Goal: Task Accomplishment & Management: Manage account settings

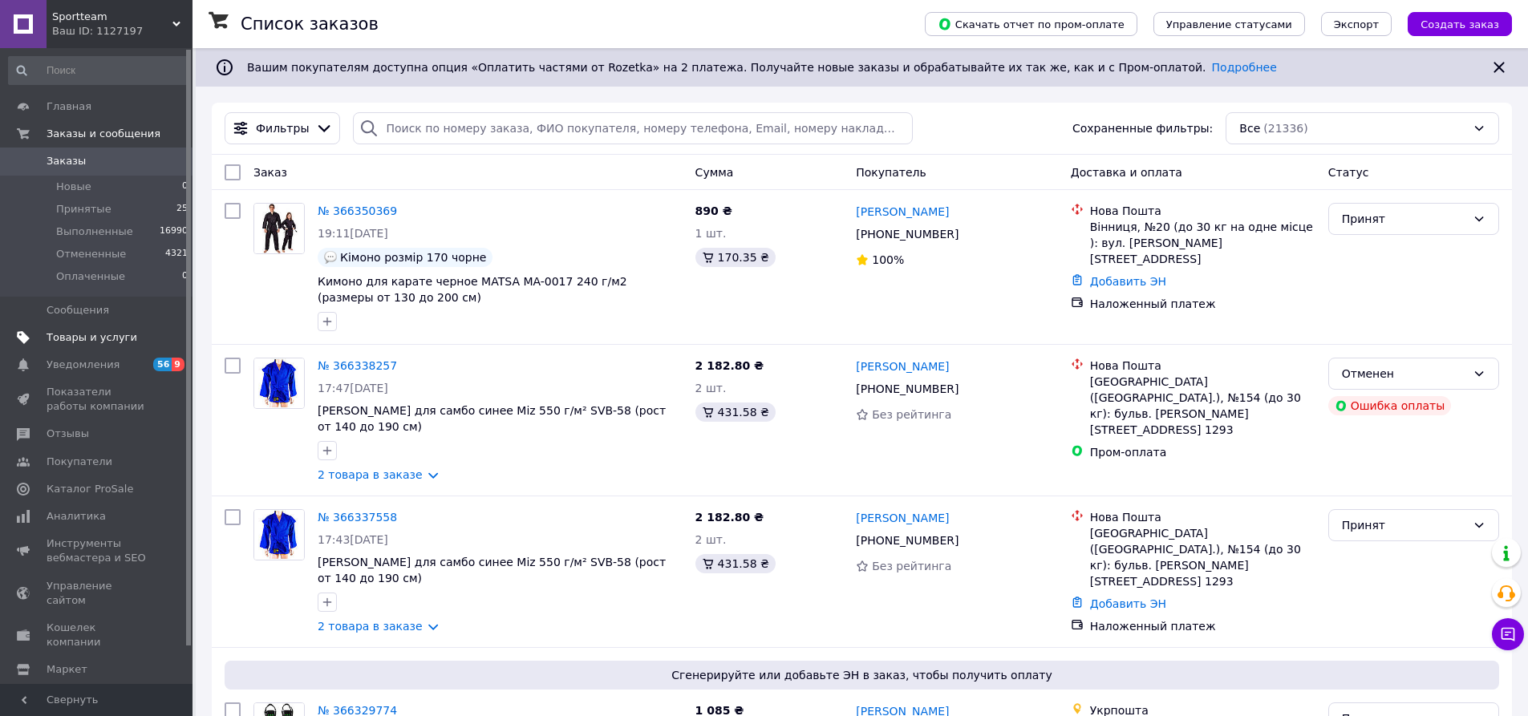
click at [116, 333] on span "Товары и услуги" at bounding box center [92, 337] width 91 height 14
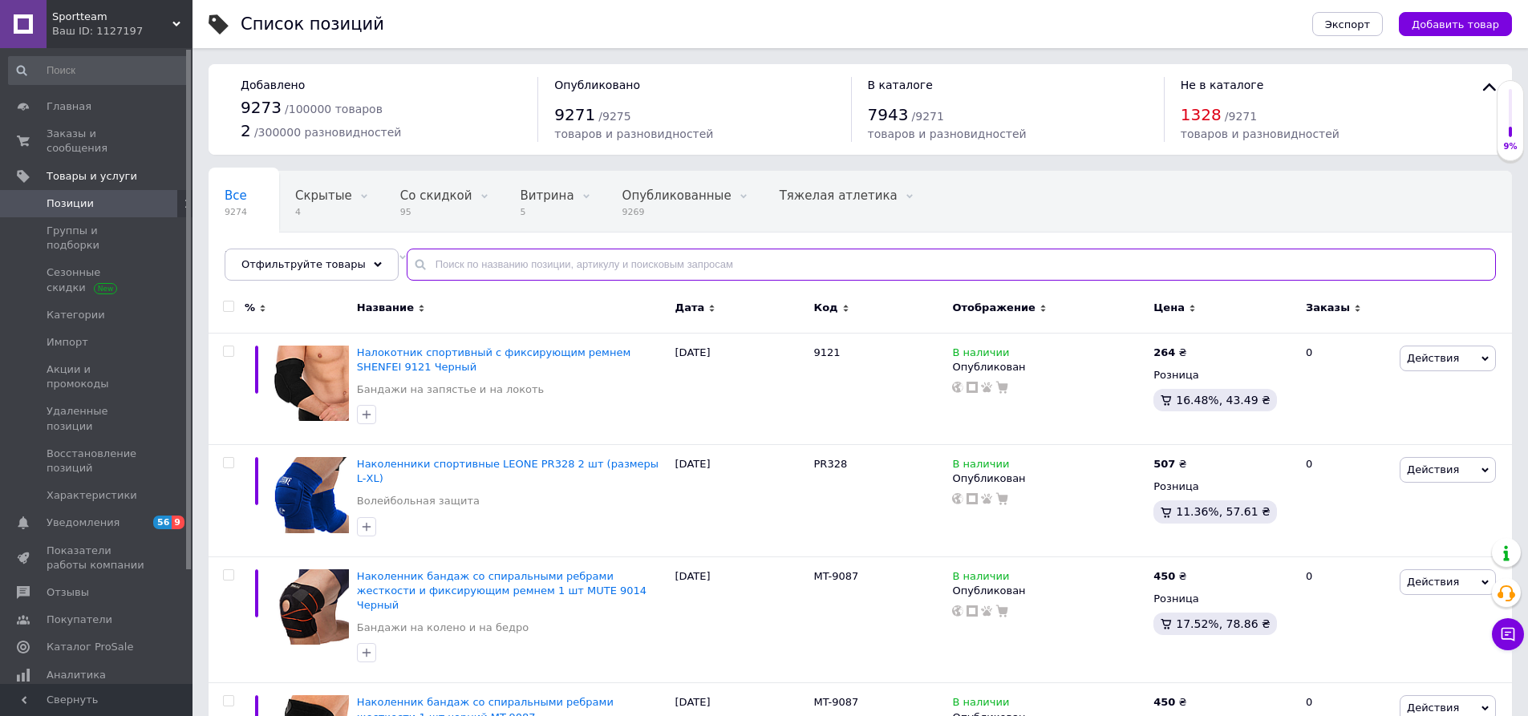
click at [497, 267] on input "text" at bounding box center [951, 265] width 1089 height 32
paste input "LP8145-2"
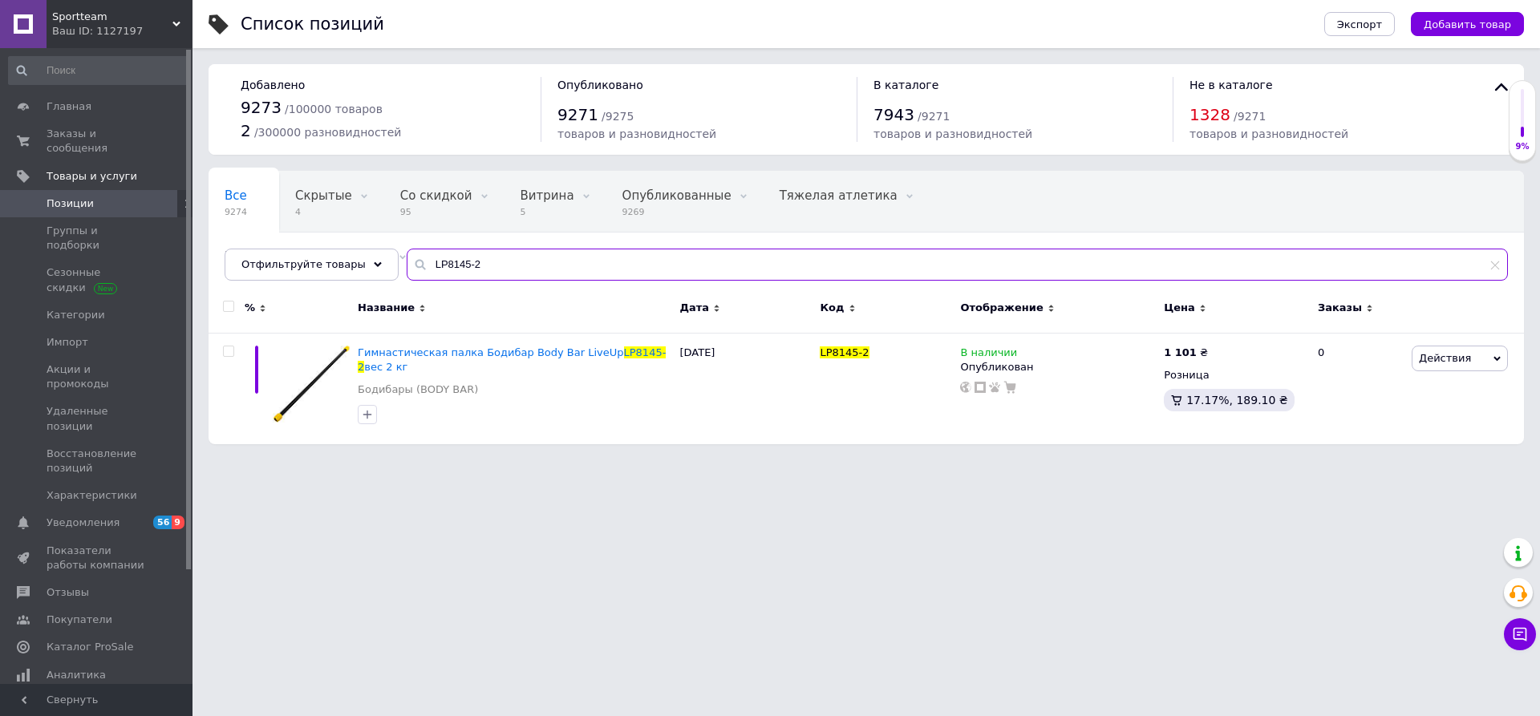
type input "LP8145-2"
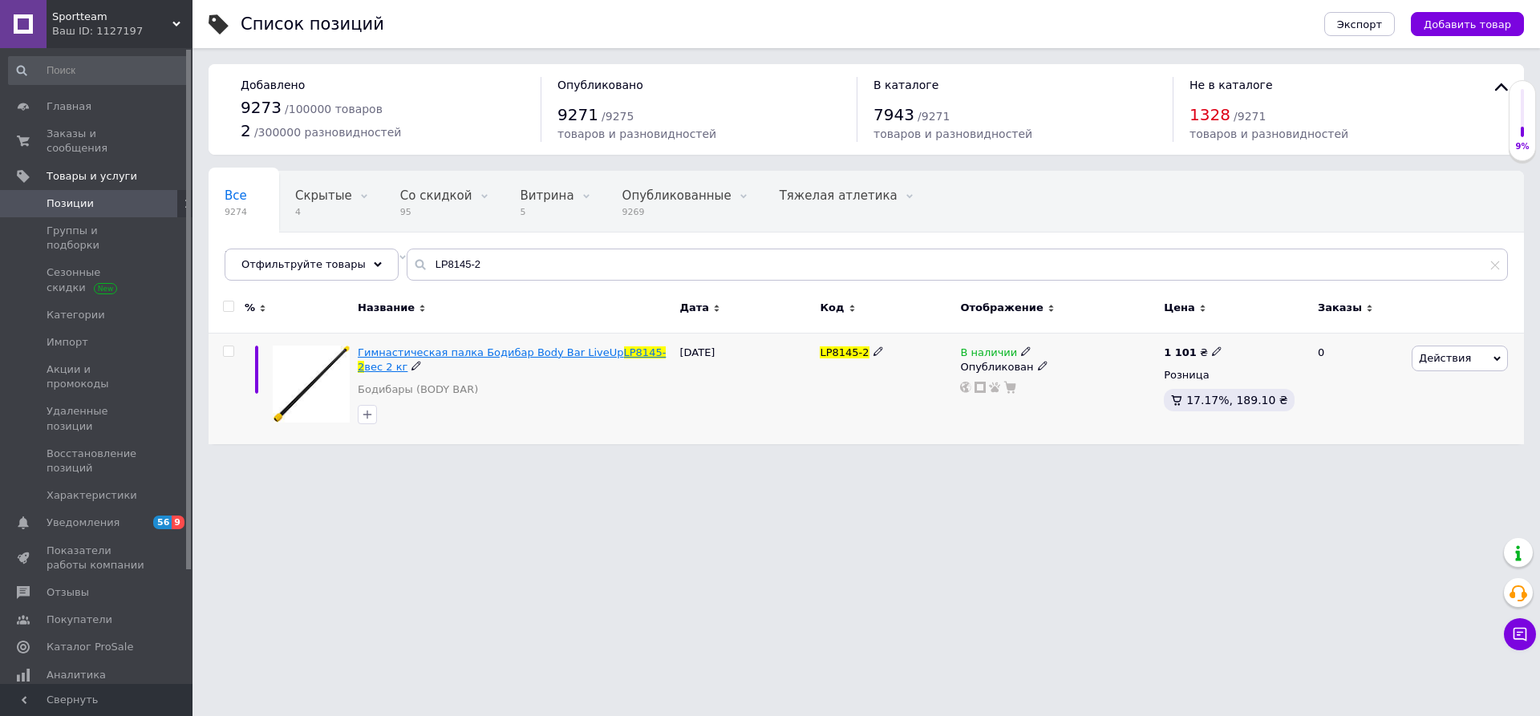
click at [454, 355] on span "Гимнастическая палка Бодибар Body Bar LiveUp" at bounding box center [490, 352] width 265 height 12
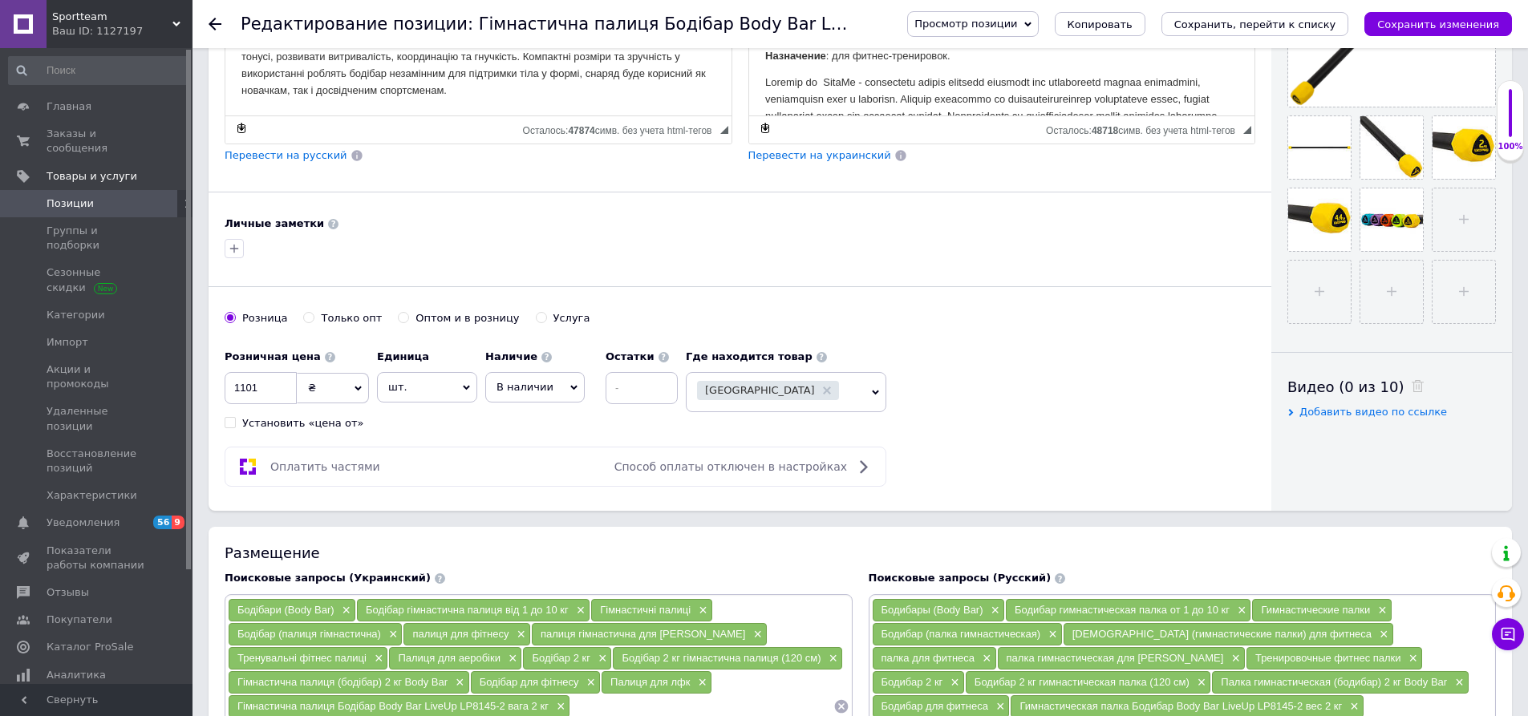
scroll to position [481, 0]
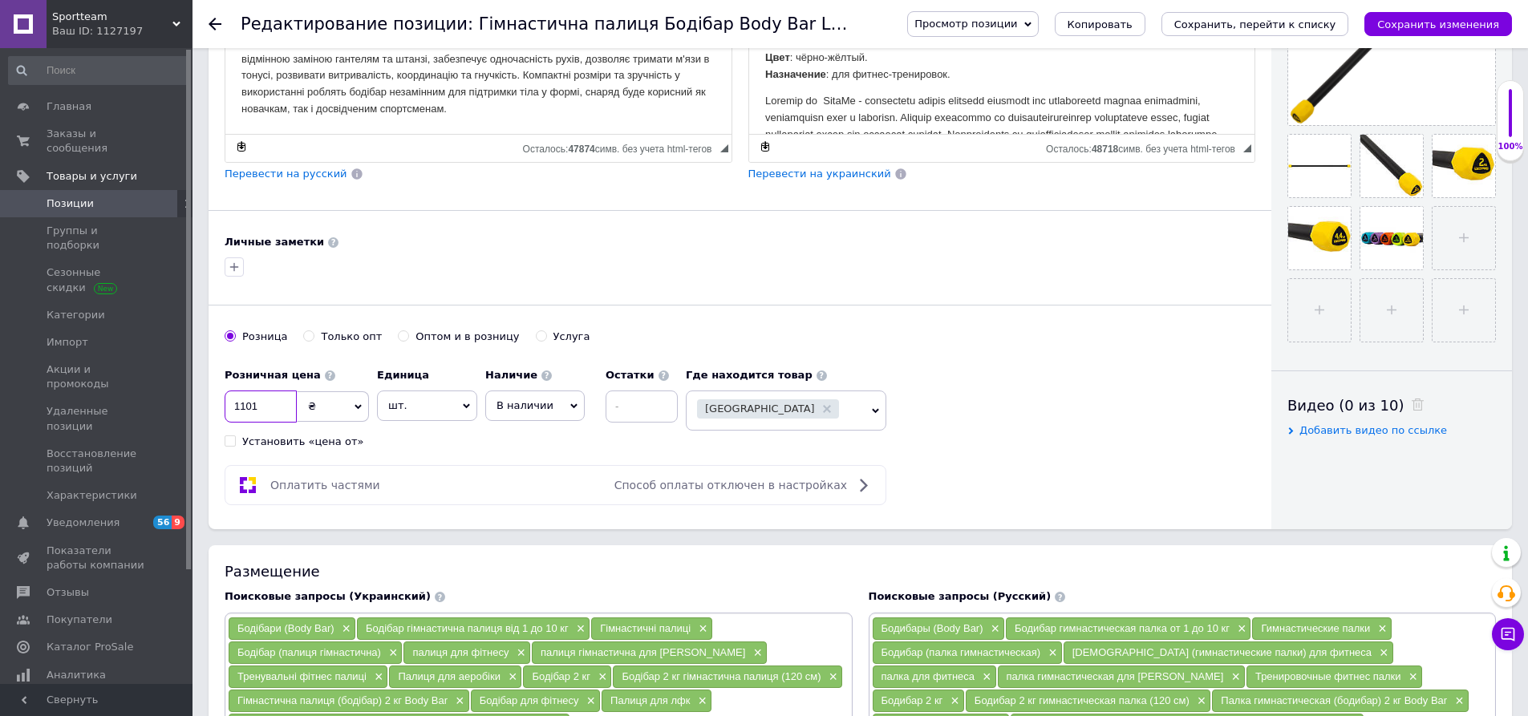
click at [271, 399] on input "1101" at bounding box center [261, 407] width 72 height 32
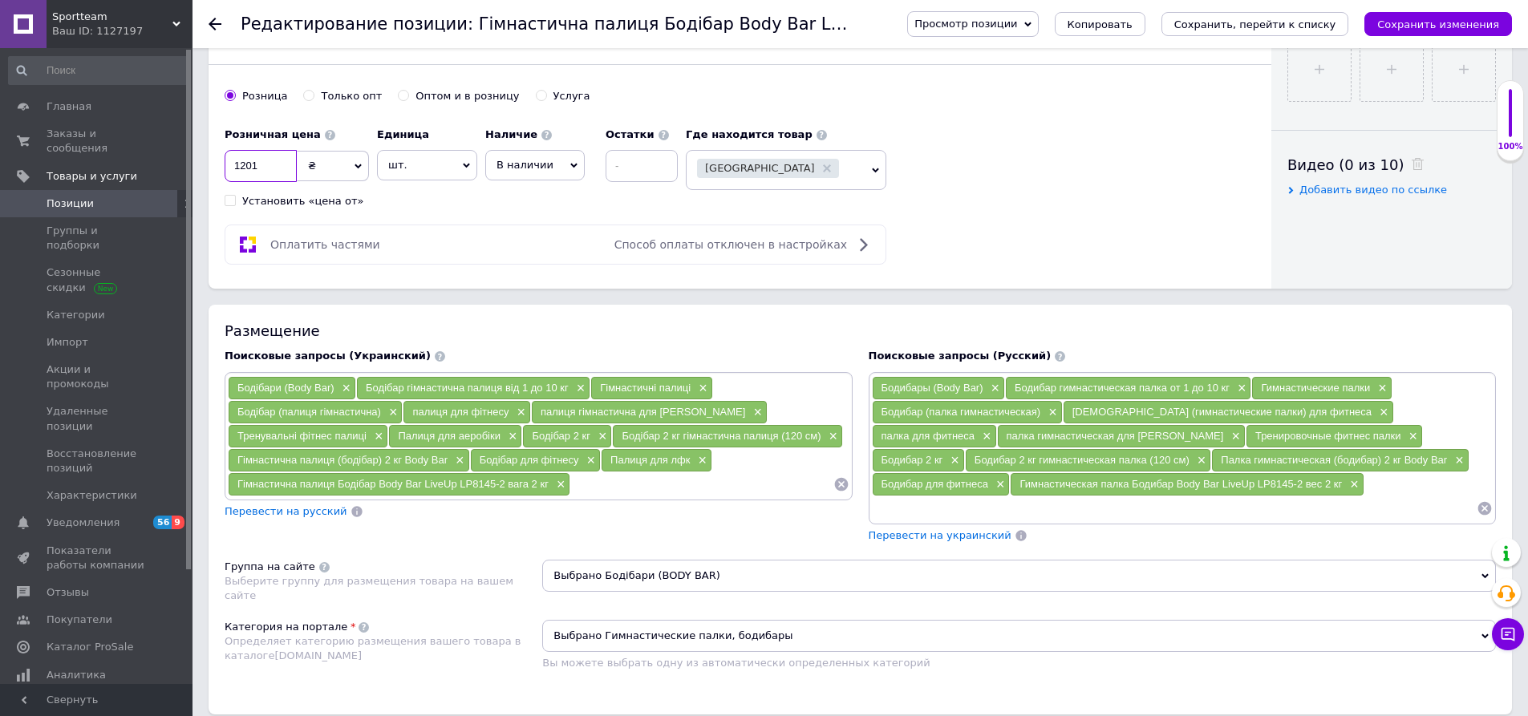
scroll to position [642, 0]
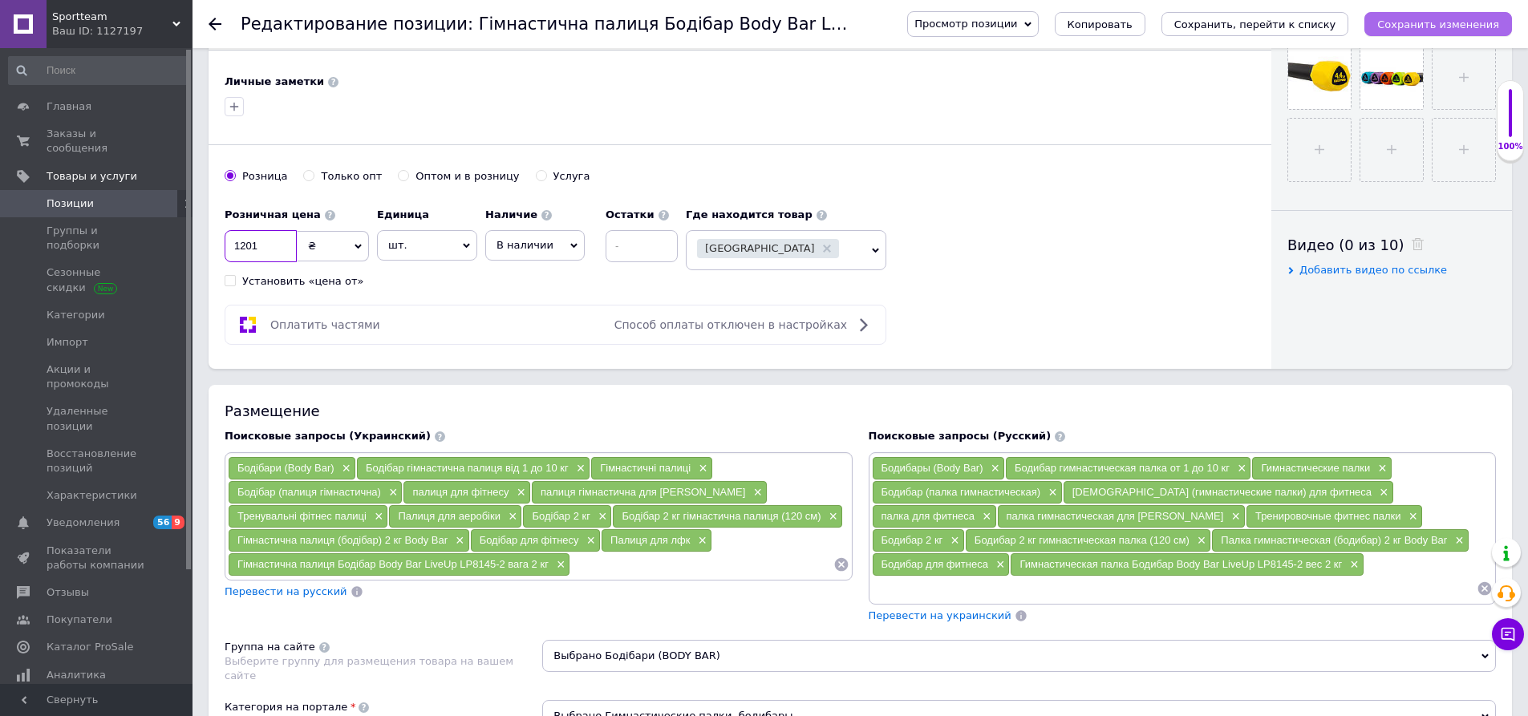
type input "1201"
click at [1433, 30] on icon "Сохранить изменения" at bounding box center [1438, 24] width 122 height 12
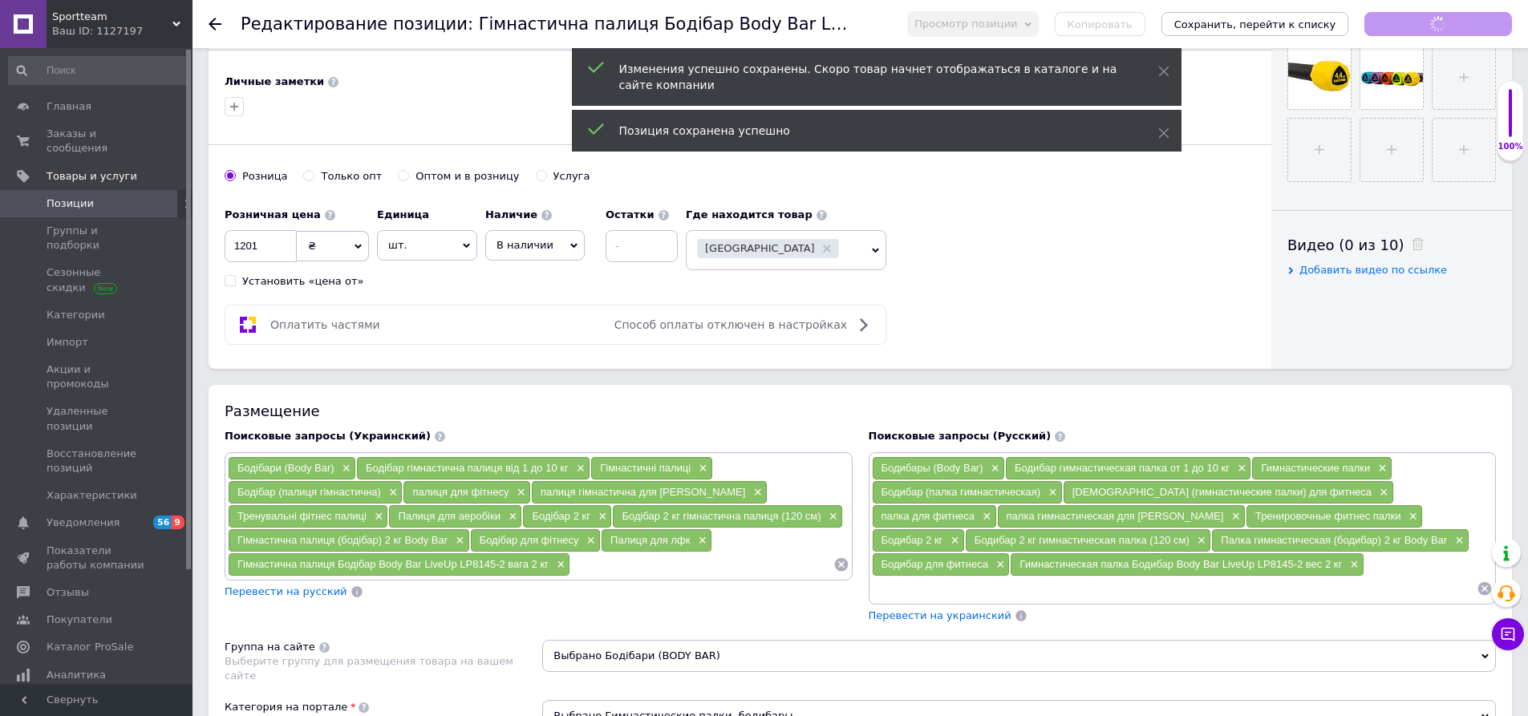
scroll to position [329, 0]
click at [1162, 74] on icon at bounding box center [1163, 71] width 11 height 11
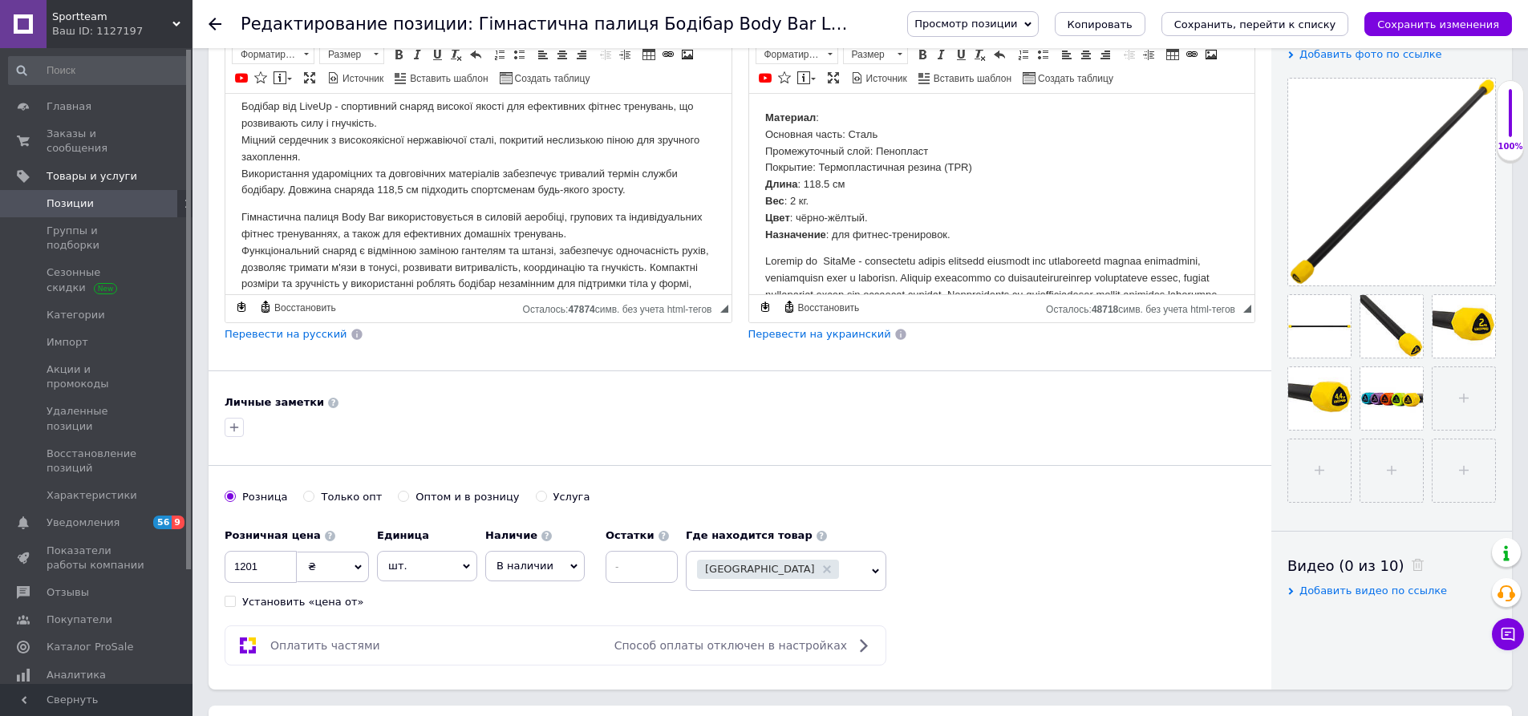
scroll to position [0, 0]
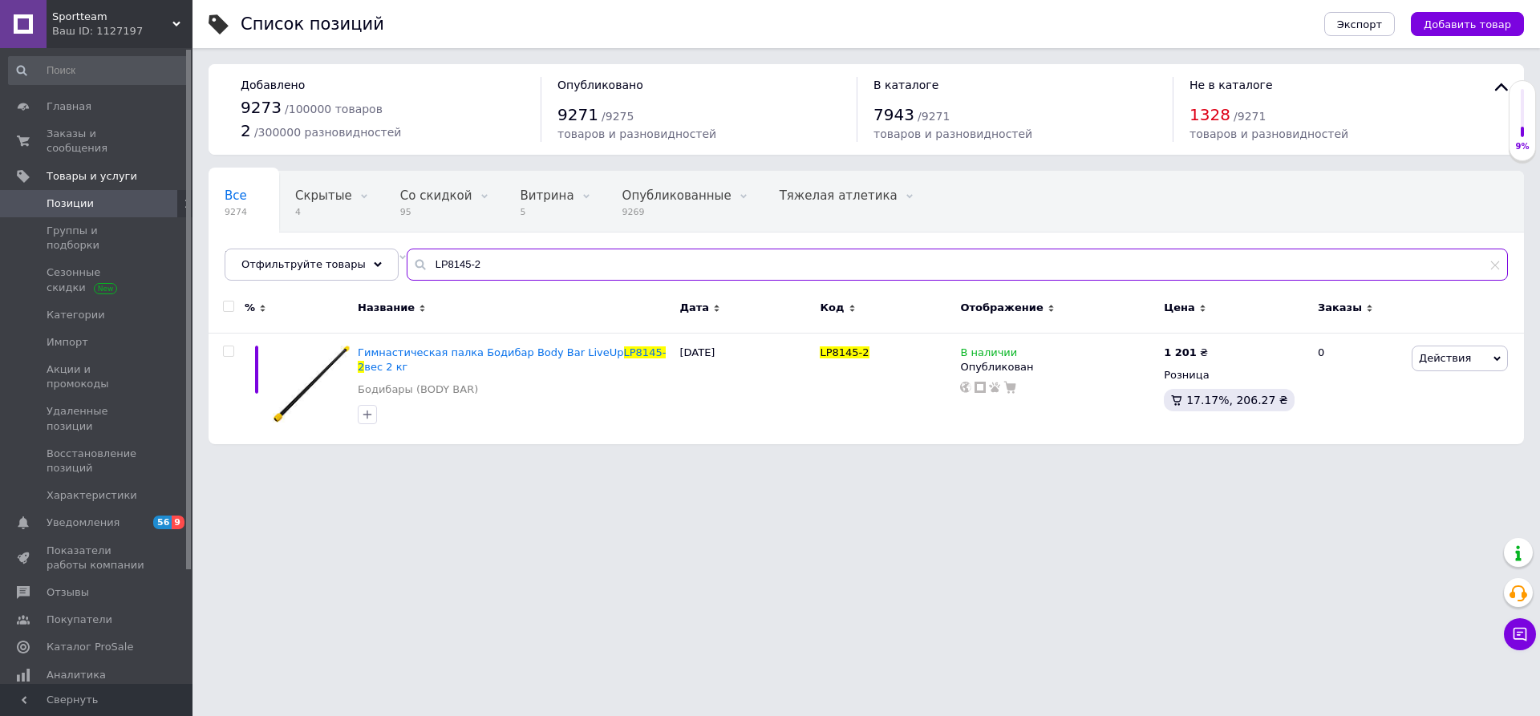
click at [553, 268] on input "LP8145-2" at bounding box center [957, 265] width 1101 height 32
paste input "3"
type input "LP8145-3"
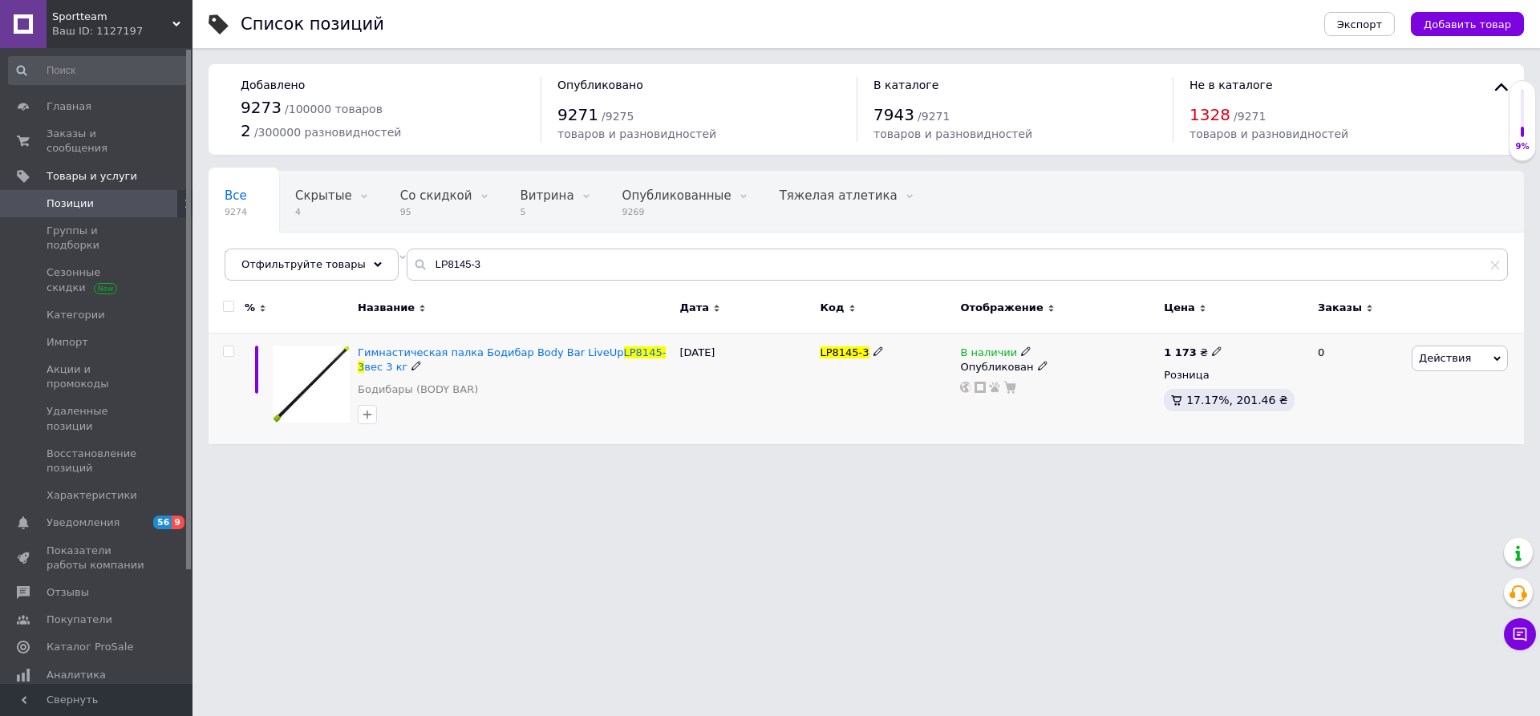
click at [1212, 350] on icon at bounding box center [1217, 351] width 10 height 10
click at [1249, 335] on input "1173" at bounding box center [1289, 334] width 122 height 32
type input "1273"
click at [1340, 460] on html "Sportteam Ваш ID: 1127197 Сайт Sportteam Кабинет покупателя Проверить состояние…" at bounding box center [770, 230] width 1540 height 460
